Goal: Task Accomplishment & Management: Manage account settings

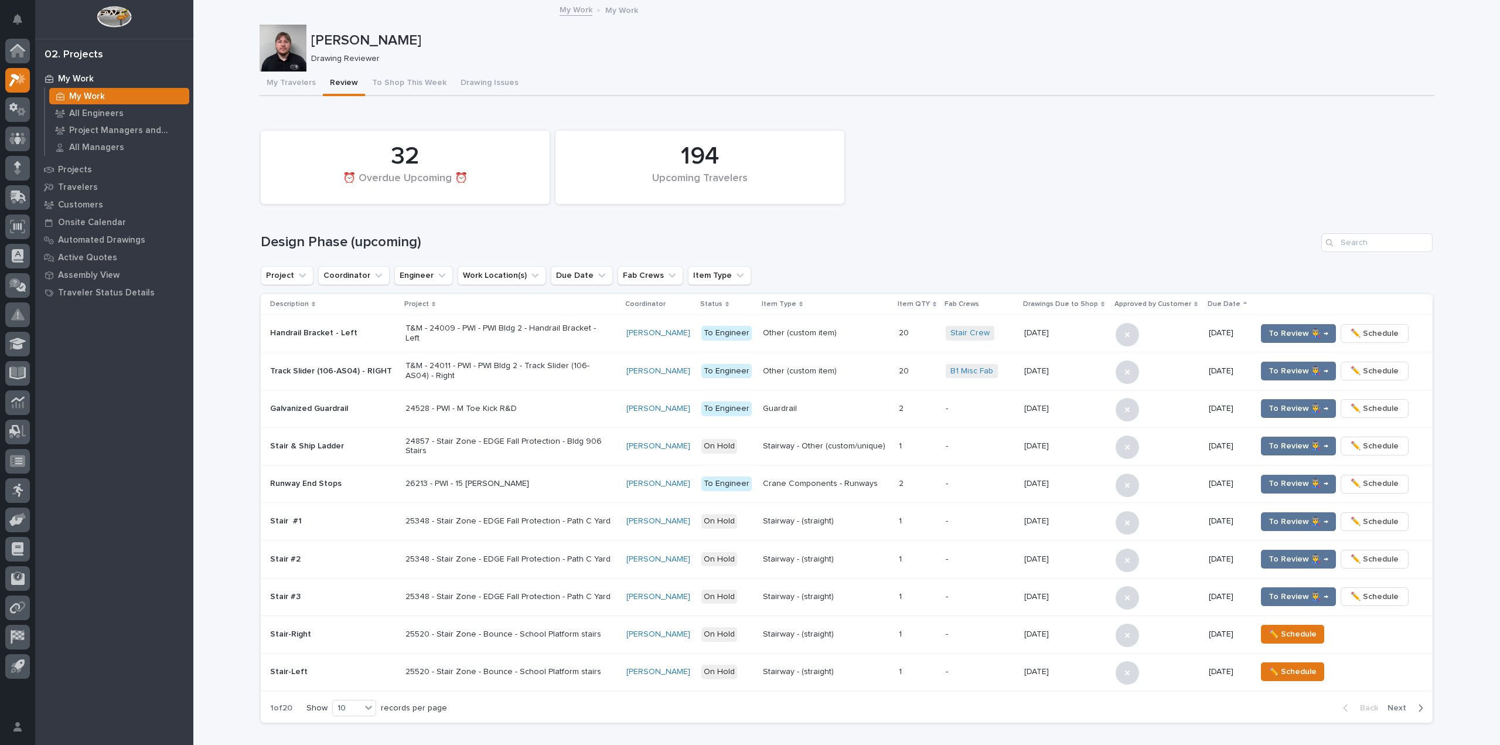
click at [216, 237] on div "**********" at bounding box center [846, 723] width 1306 height 1444
click at [1389, 249] on input "Search" at bounding box center [1376, 242] width 111 height 19
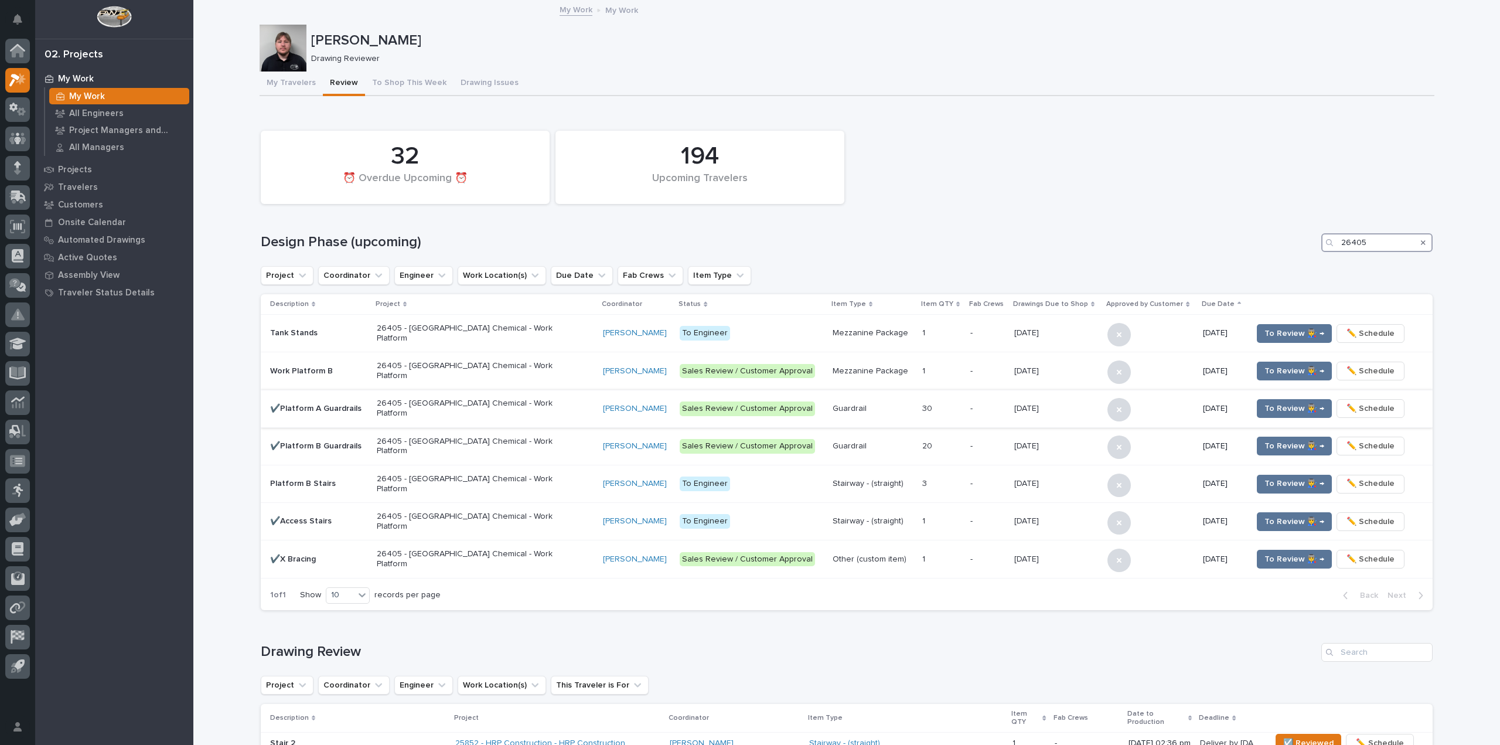
type input "26405"
click at [357, 404] on p "✔️Platform A Guardrails" at bounding box center [318, 409] width 97 height 10
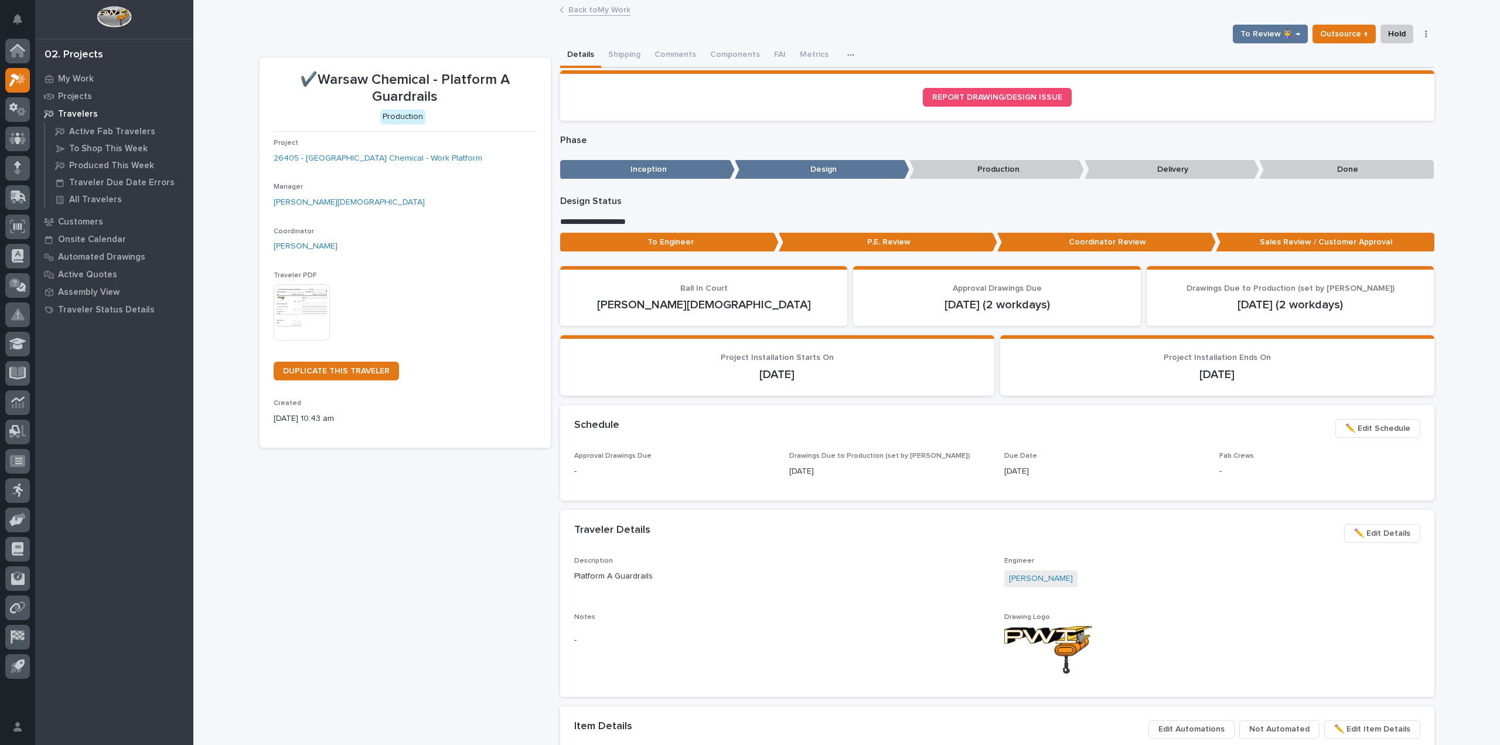
click at [1275, 28] on span "To Review 👨‍🏭 →" at bounding box center [1270, 34] width 60 height 14
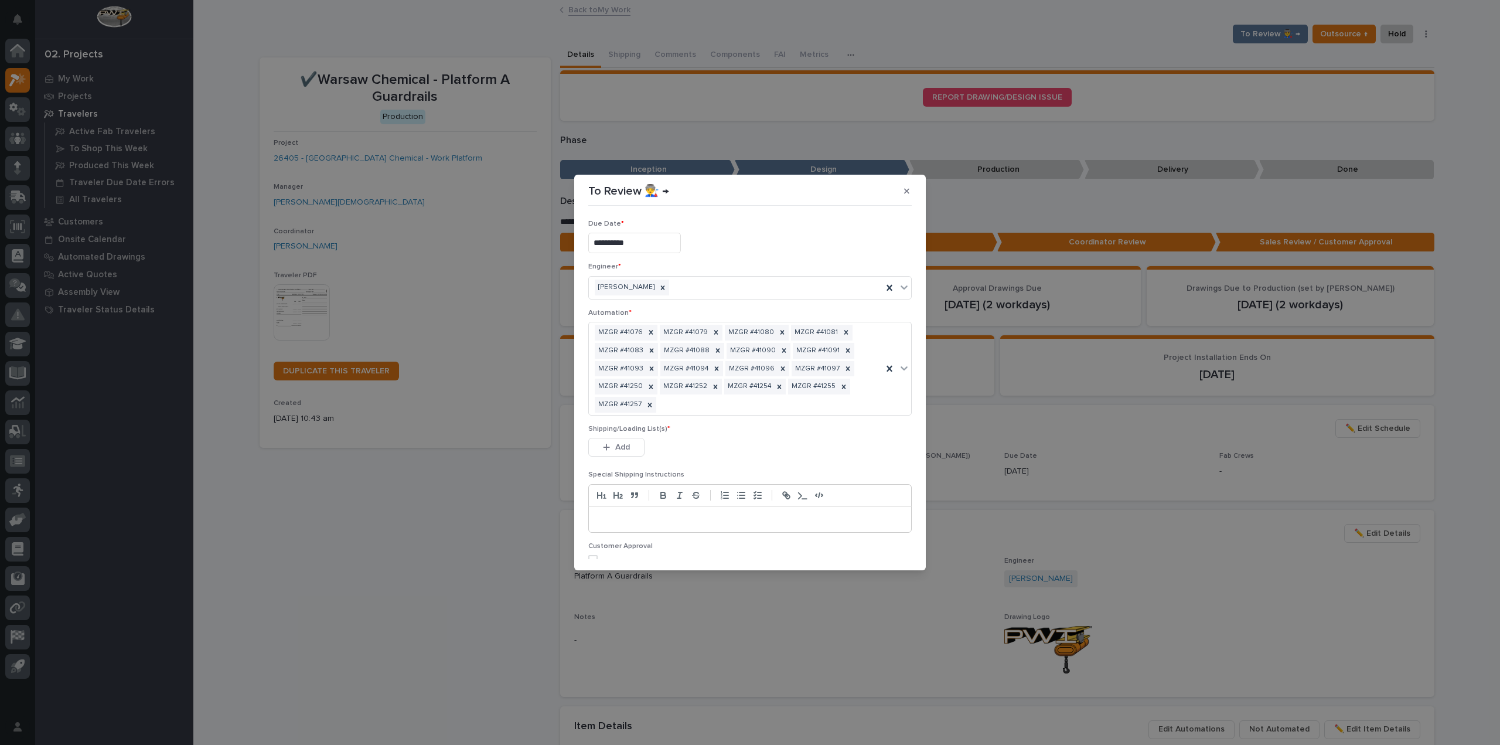
scroll to position [53, 0]
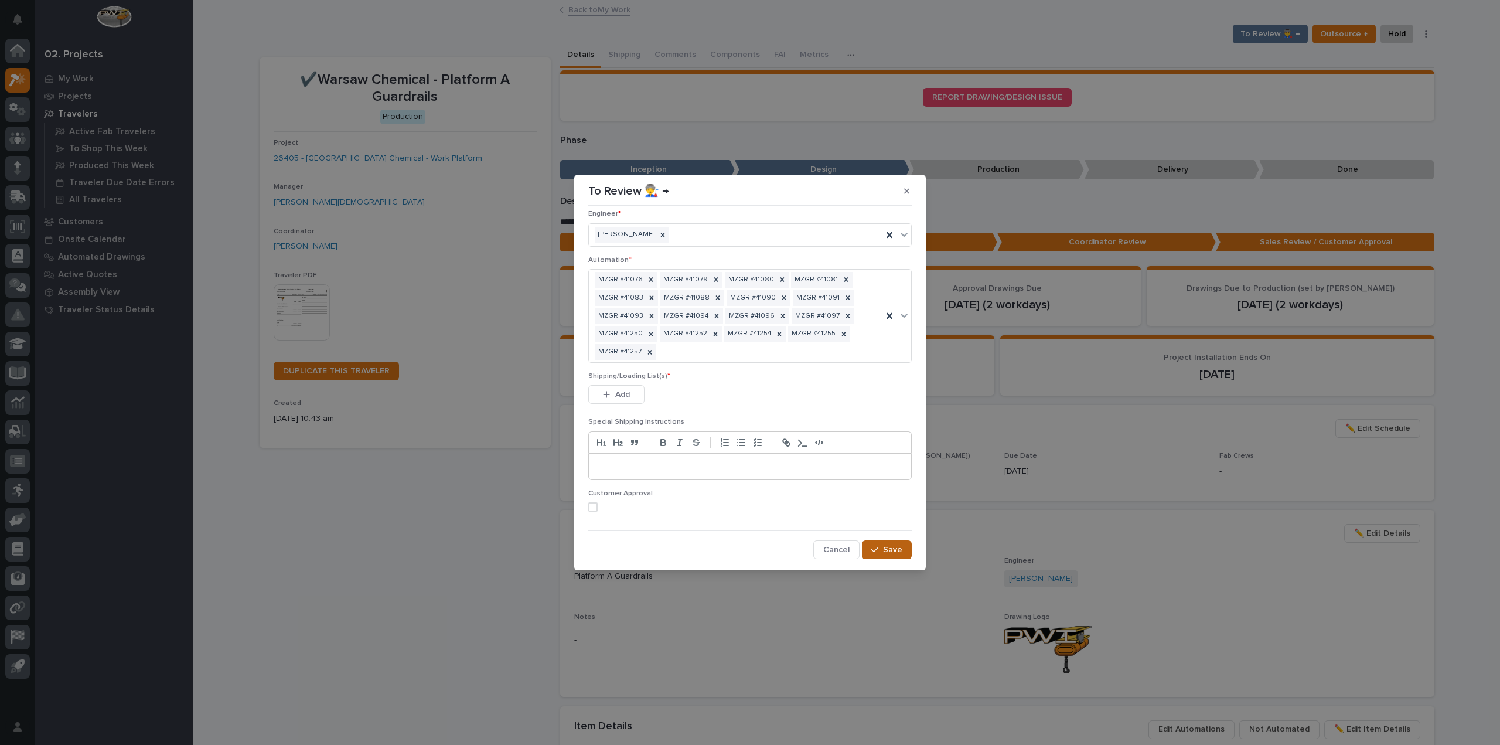
click at [894, 547] on span "Save" at bounding box center [892, 549] width 19 height 11
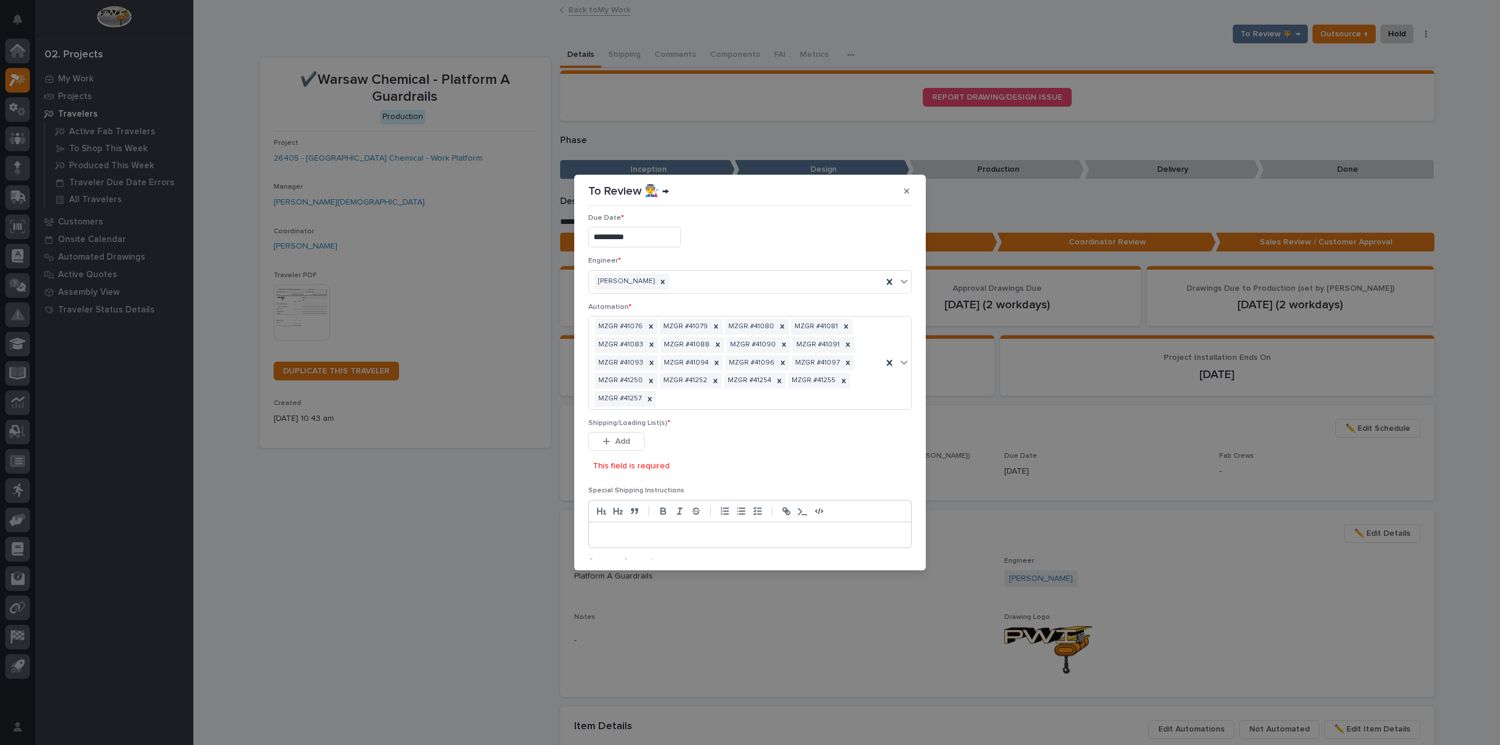
scroll to position [0, 0]
click at [619, 449] on span "Add" at bounding box center [622, 447] width 15 height 11
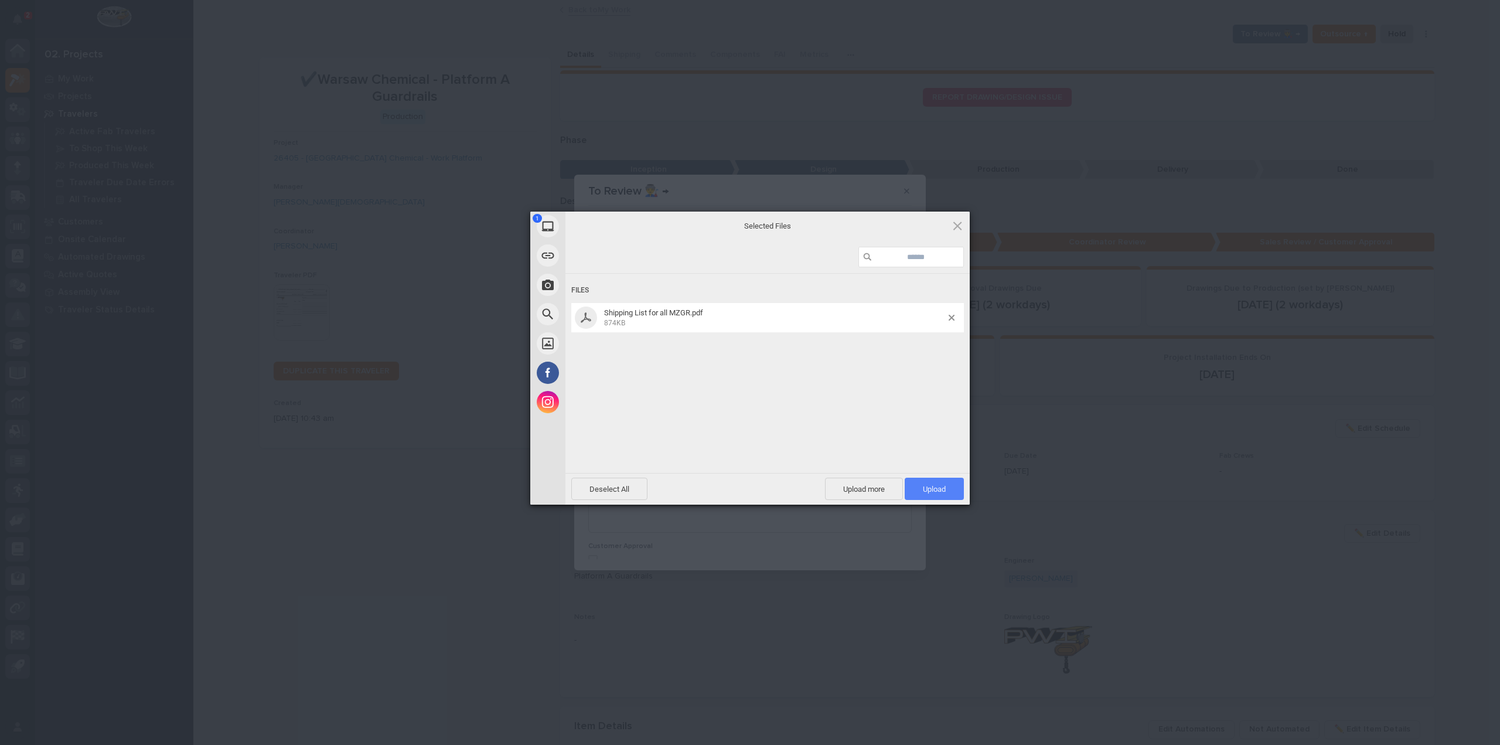
click at [939, 486] on span "Upload 1" at bounding box center [934, 488] width 23 height 9
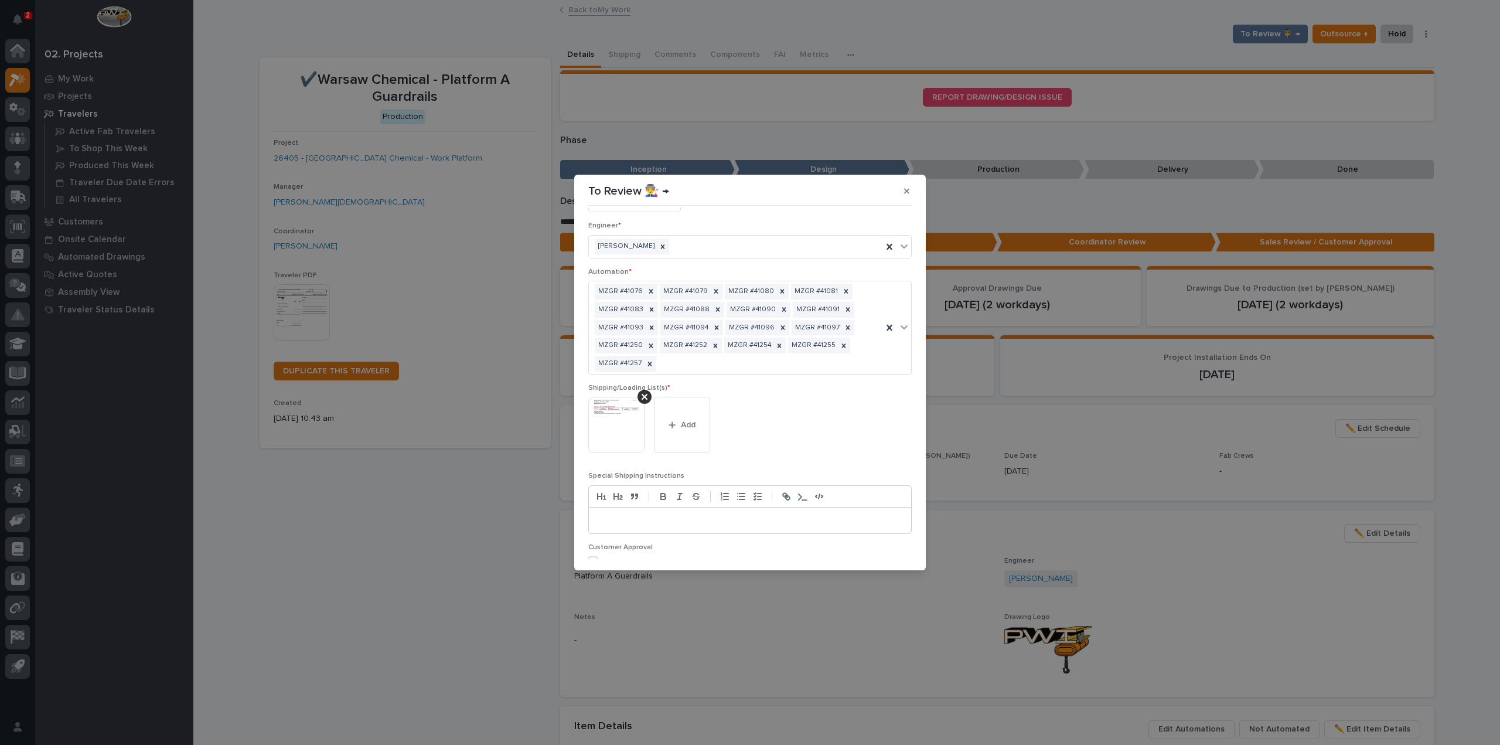
scroll to position [95, 0]
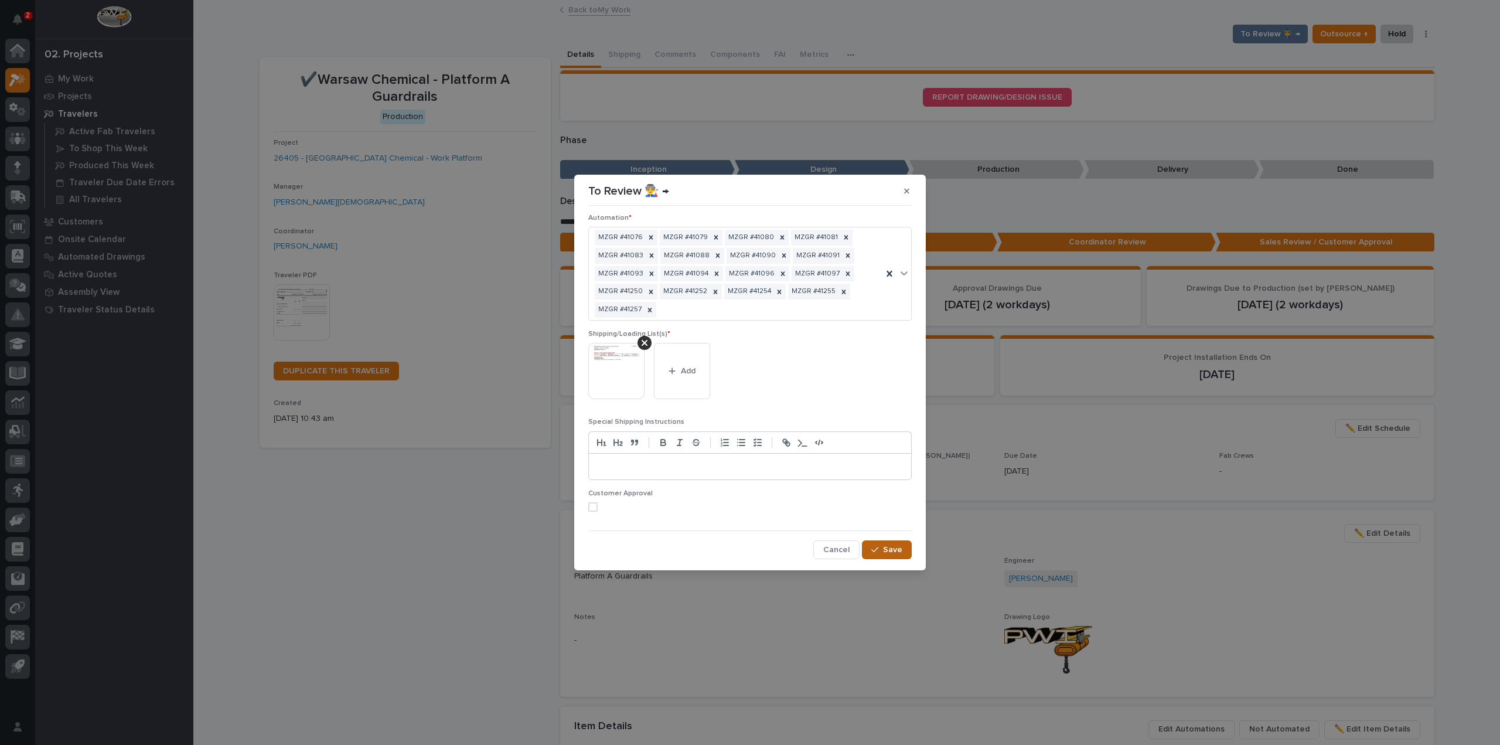
click at [883, 547] on span "Save" at bounding box center [892, 549] width 19 height 11
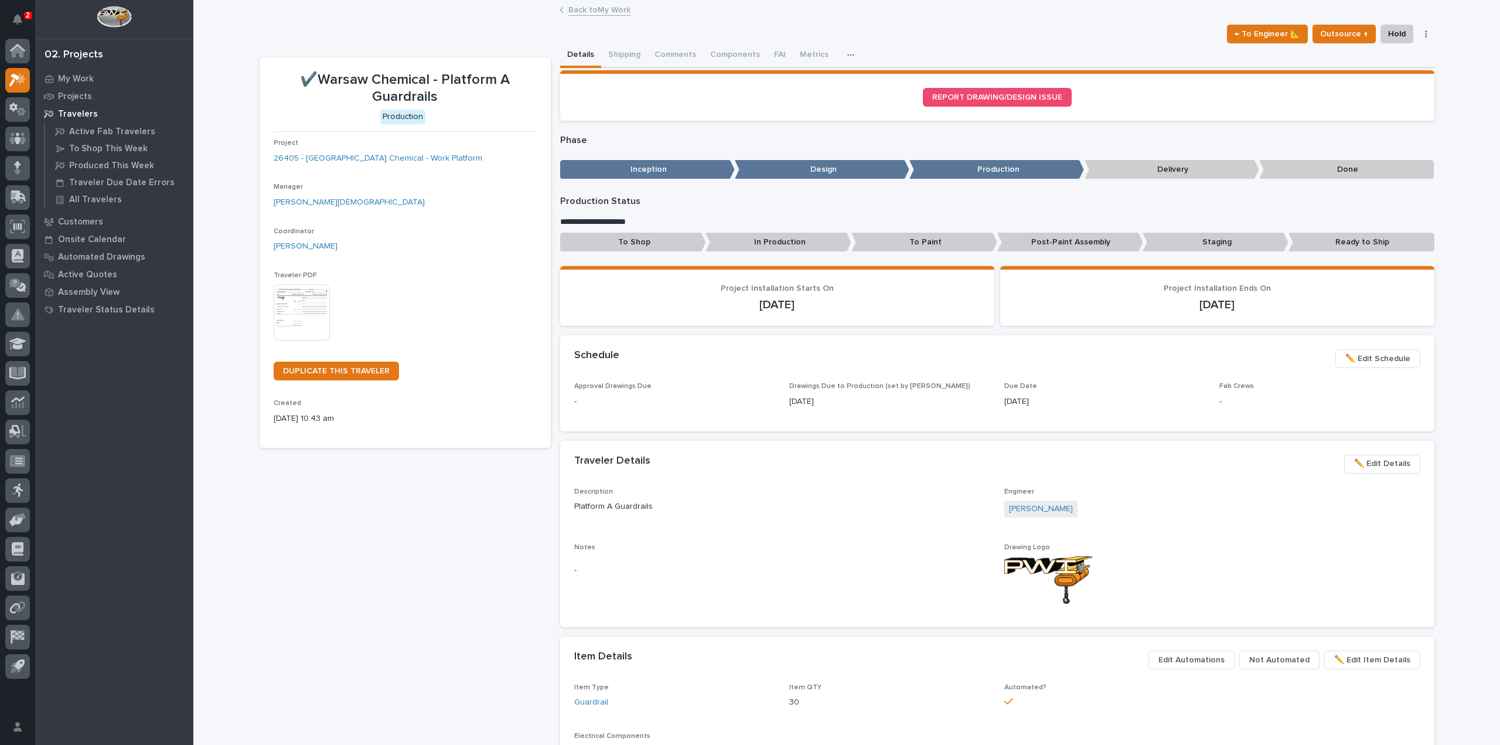
click at [576, 5] on link "Back to My Work" at bounding box center [599, 8] width 62 height 13
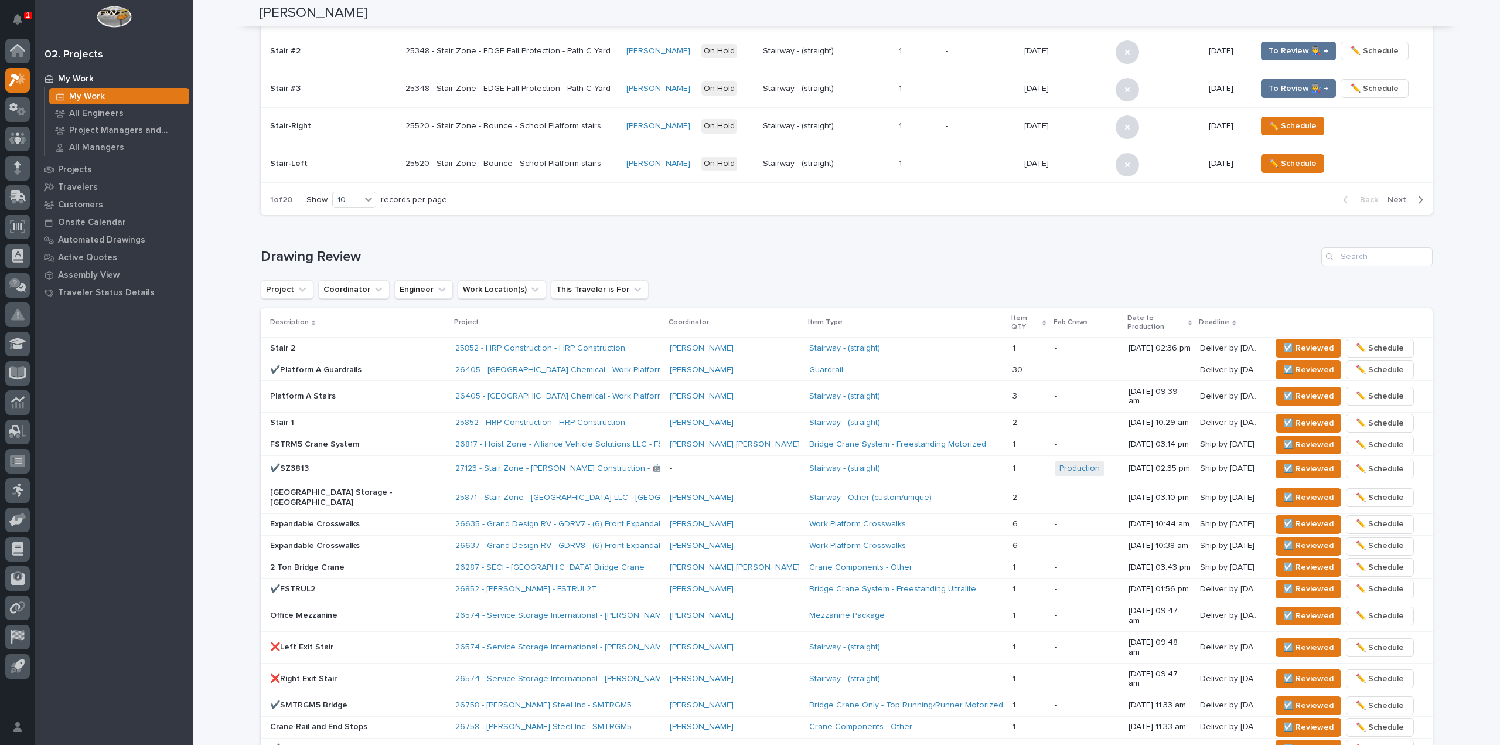
scroll to position [527, 0]
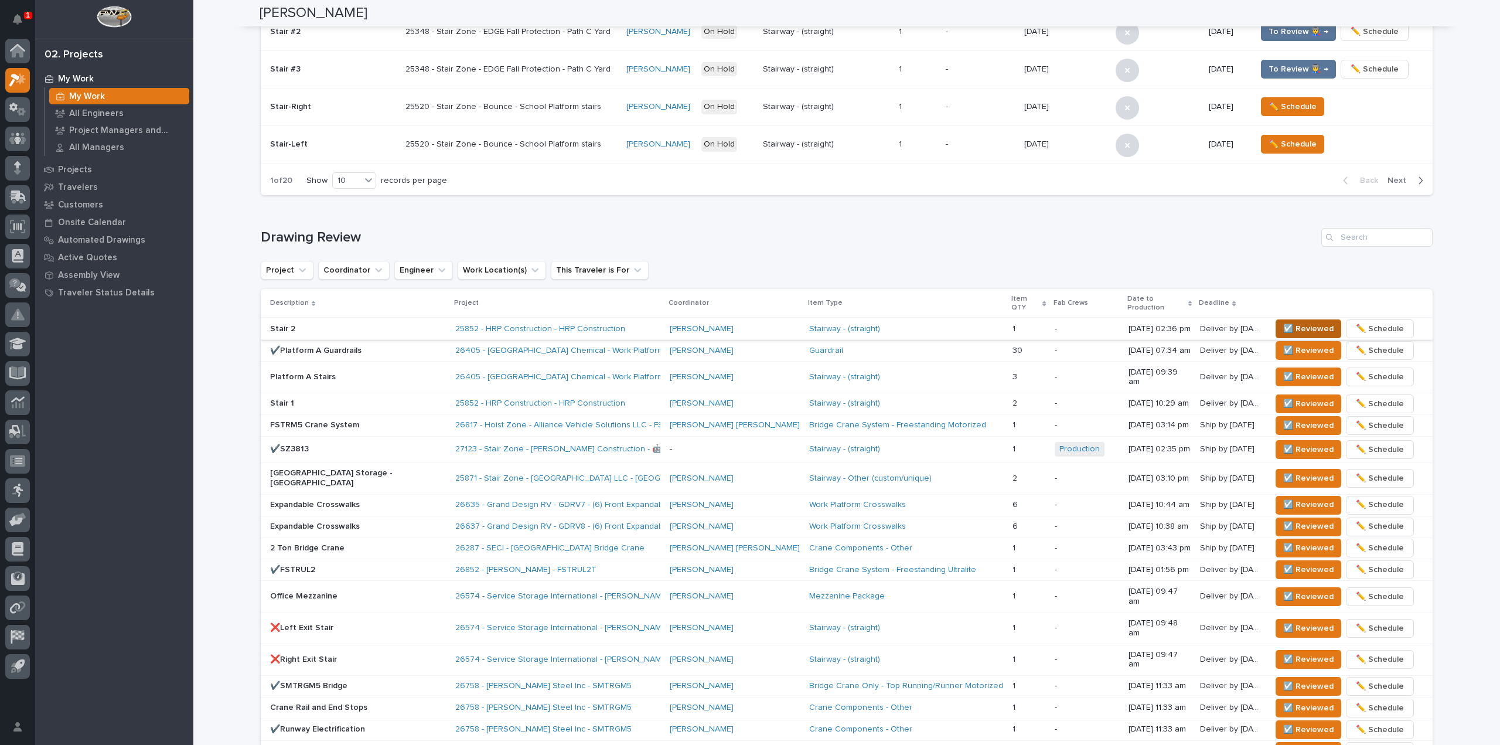
click at [1283, 322] on span "☑️ Reviewed" at bounding box center [1308, 329] width 50 height 14
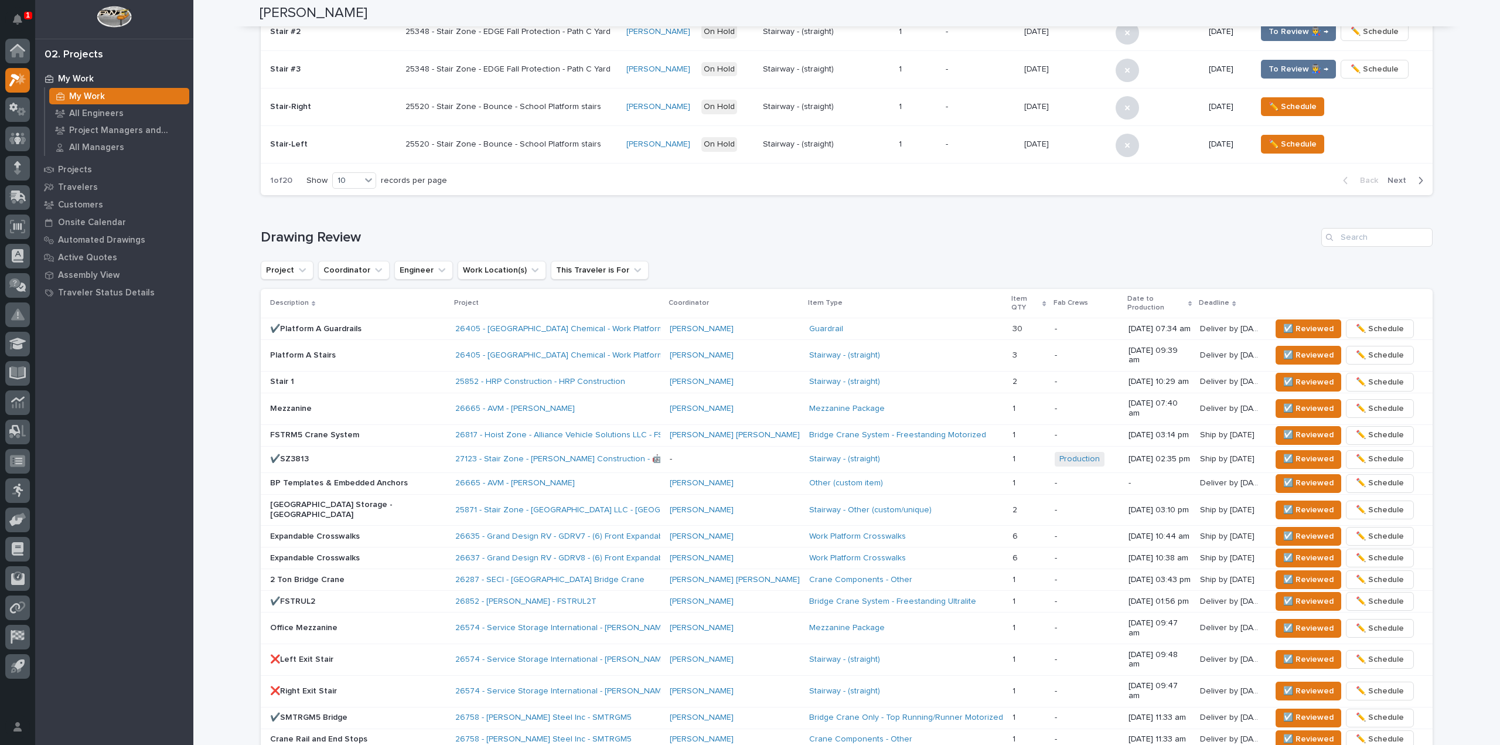
scroll to position [538, 0]
